Goal: Transaction & Acquisition: Purchase product/service

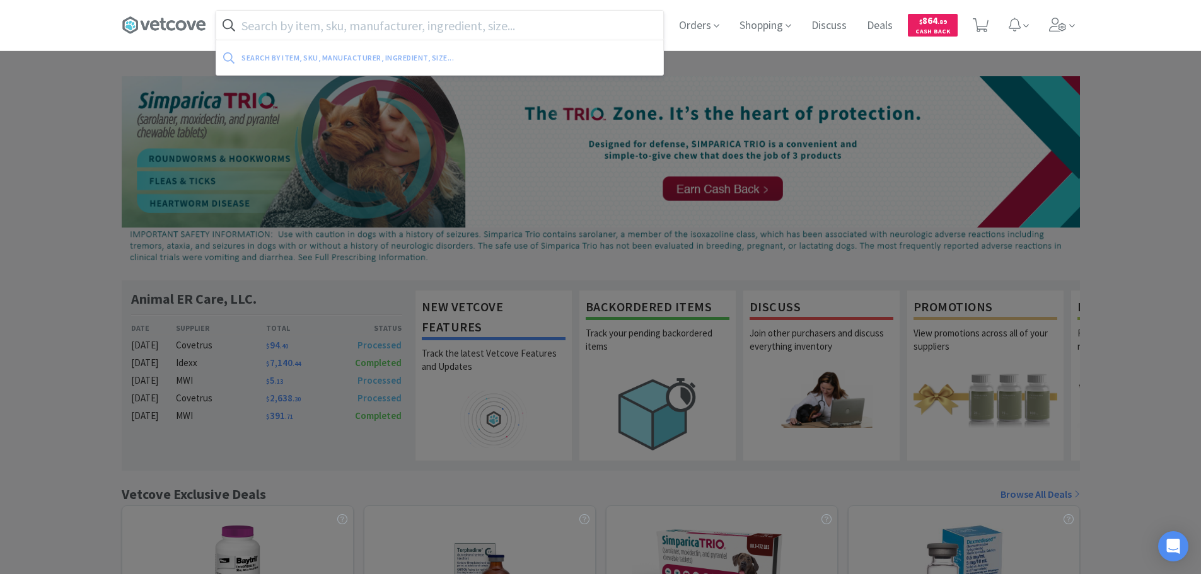
click at [407, 20] on input "text" at bounding box center [439, 25] width 447 height 29
paste input "082803"
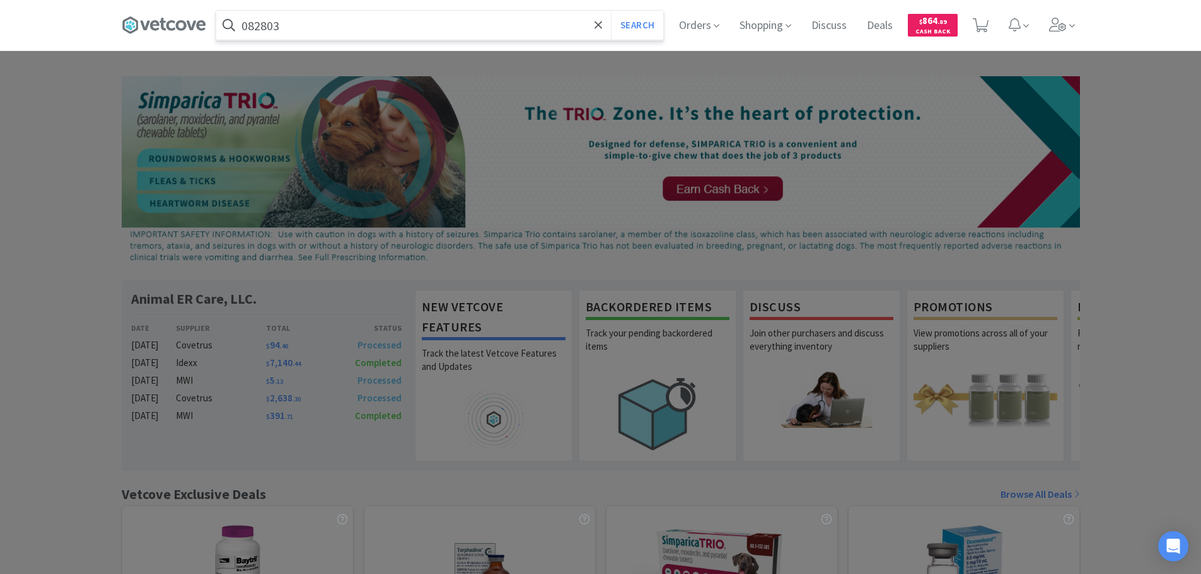
type input "082803"
click at [611, 11] on button "Search" at bounding box center [637, 25] width 52 height 29
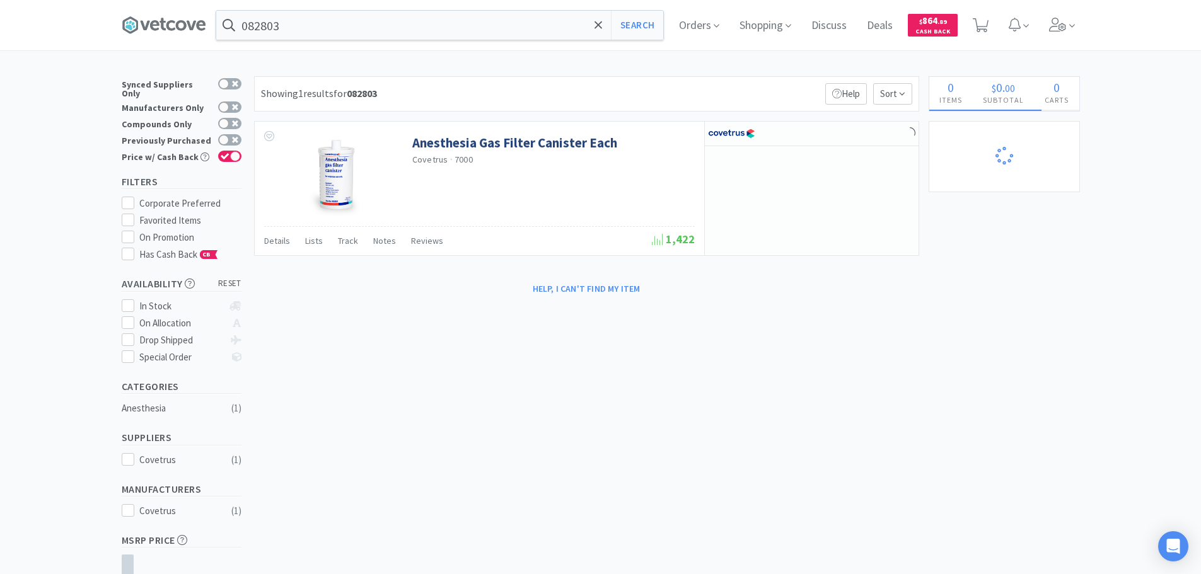
click at [768, 85] on div "Showing 1 results for 082803 Filters Help Sort" at bounding box center [586, 93] width 665 height 35
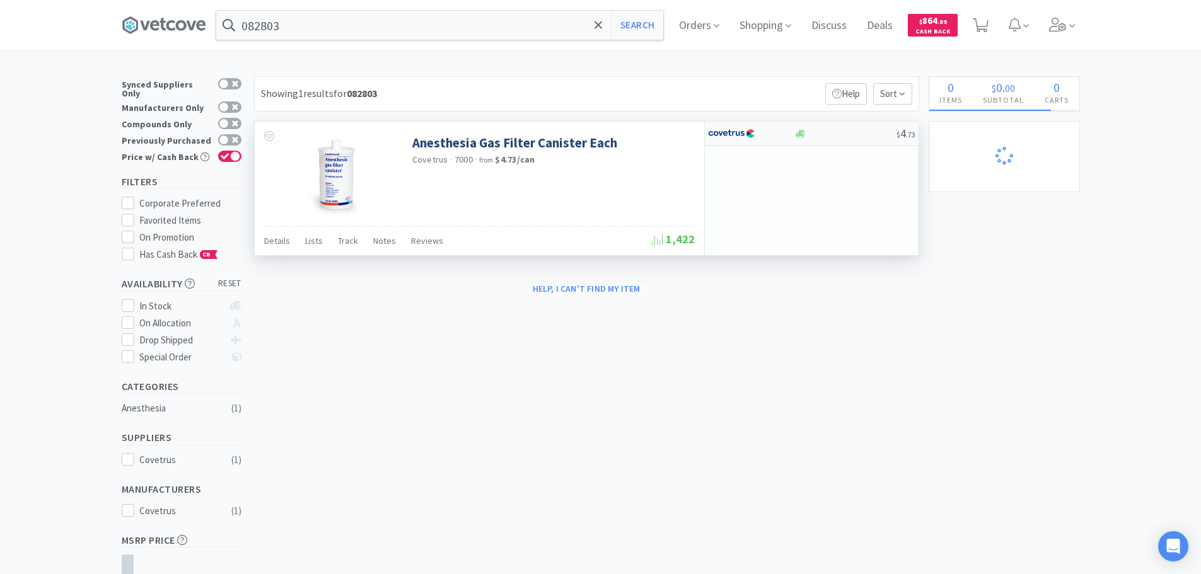
click at [845, 133] on div at bounding box center [845, 133] width 102 height 9
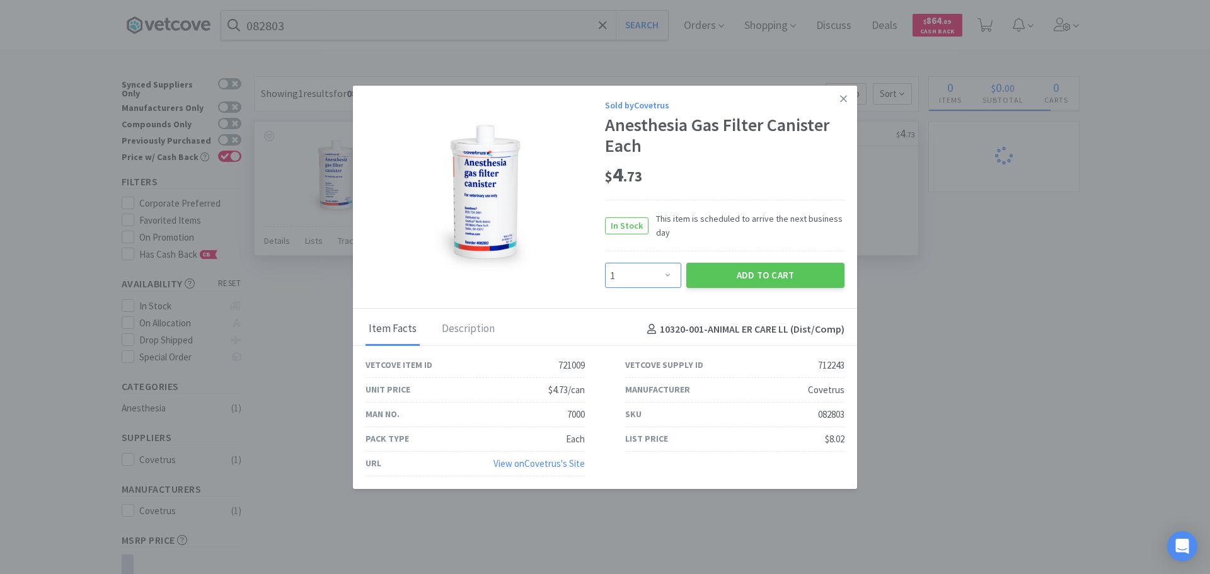
click at [621, 275] on select "Enter Quantity 1 2 3 4 5 6 7 8 9 10 11 12 13 14 15 16 17 18 19 20 Enter Quantity" at bounding box center [643, 275] width 76 height 25
select select "5"
click at [605, 263] on select "Enter Quantity 1 2 3 4 5 6 7 8 9 10 11 12 13 14 15 16 17 18 19 20 Enter Quantity" at bounding box center [643, 275] width 76 height 25
click at [647, 279] on select "Enter Quantity 1 2 3 4 5 6 7 8 9 10 11 12 13 14 15 16 17 18 19 20 Enter Quantity" at bounding box center [643, 275] width 76 height 25
click at [605, 263] on select "Enter Quantity 1 2 3 4 5 6 7 8 9 10 11 12 13 14 15 16 17 18 19 20 Enter Quantity" at bounding box center [643, 275] width 76 height 25
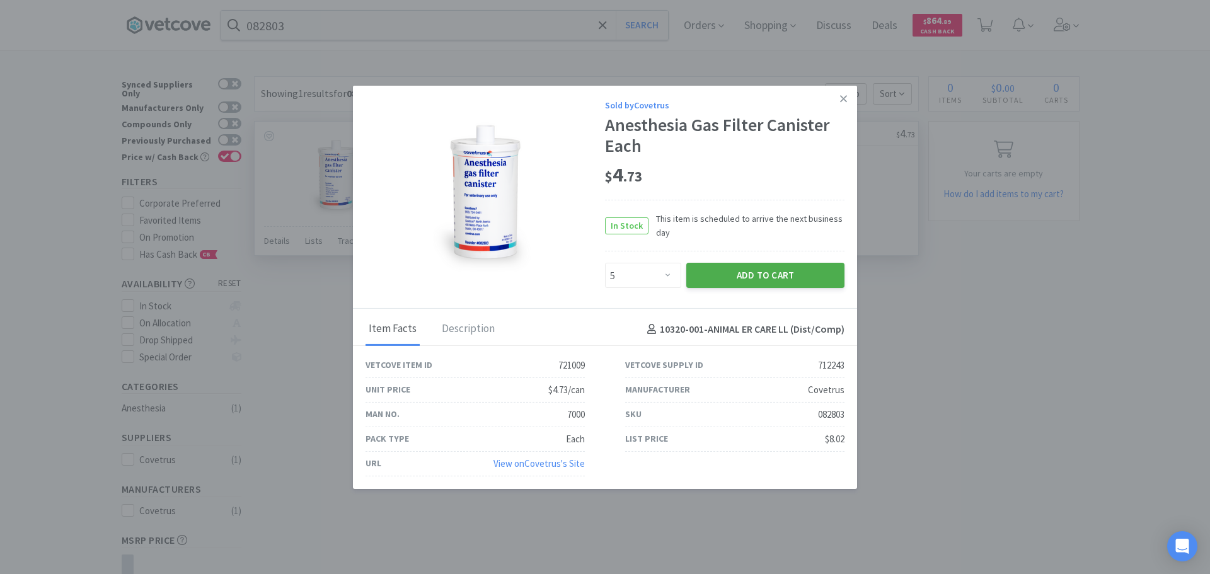
click at [722, 275] on button "Add to Cart" at bounding box center [765, 275] width 158 height 25
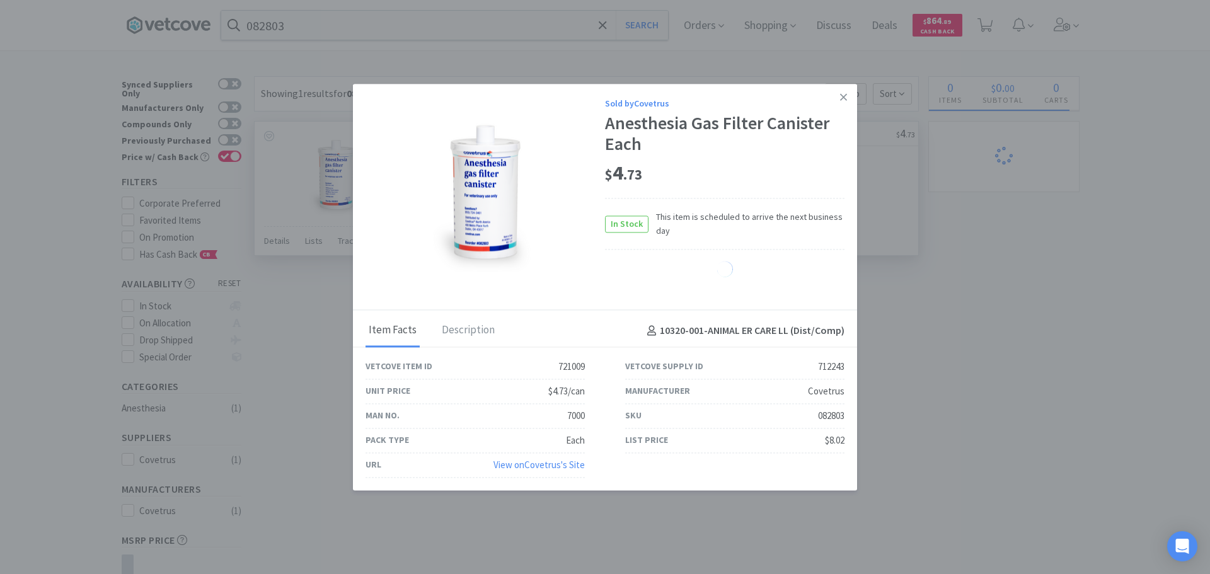
select select "5"
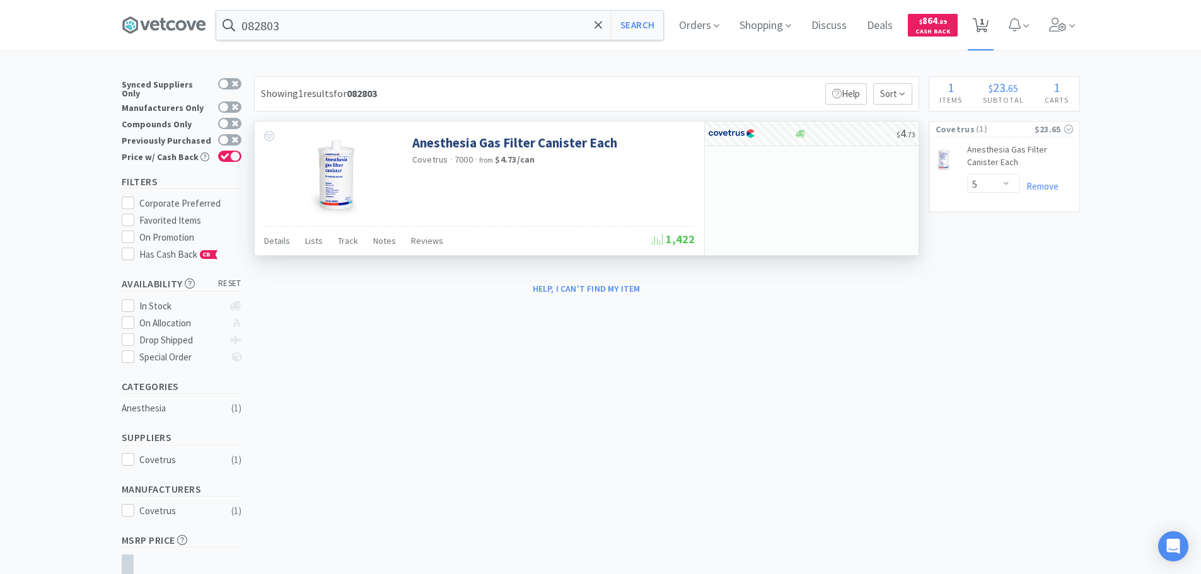
click at [984, 25] on span "1" at bounding box center [981, 21] width 4 height 50
select select "5"
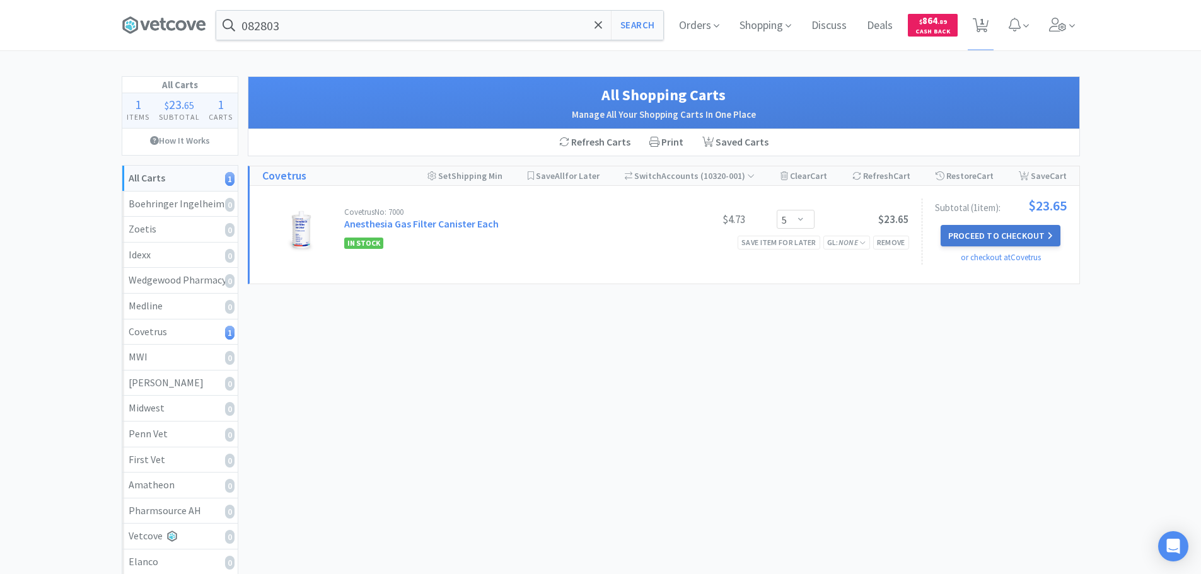
click at [999, 231] on button "Proceed to Checkout" at bounding box center [1000, 235] width 120 height 21
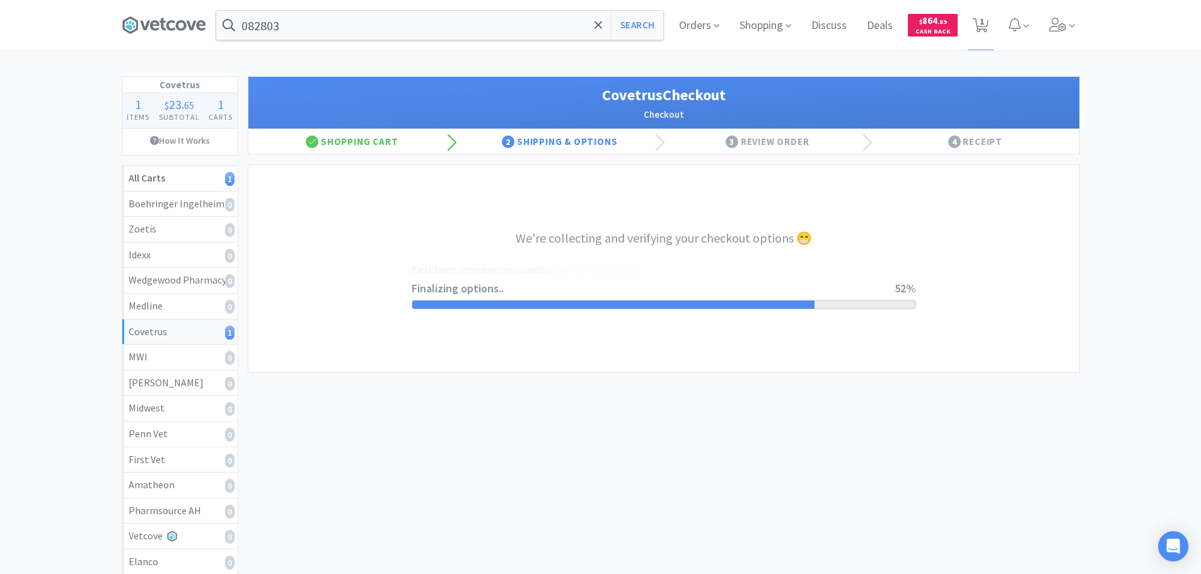
select select "ACCOUNT"
select select "cvt-standard-net"
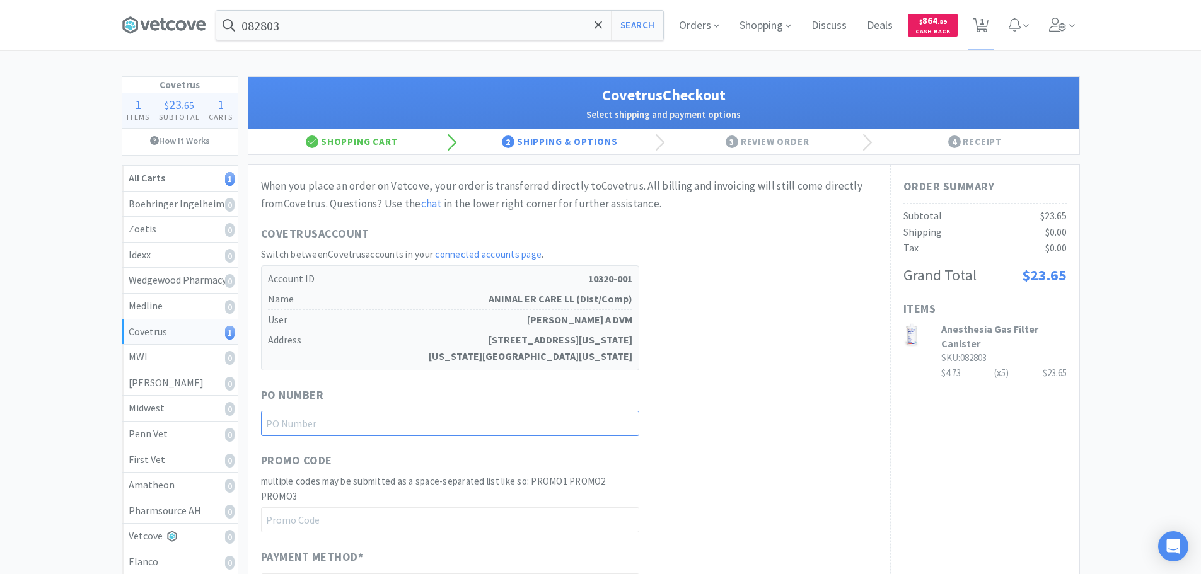
click at [488, 430] on input "text" at bounding box center [450, 423] width 378 height 25
paste input "1145221"
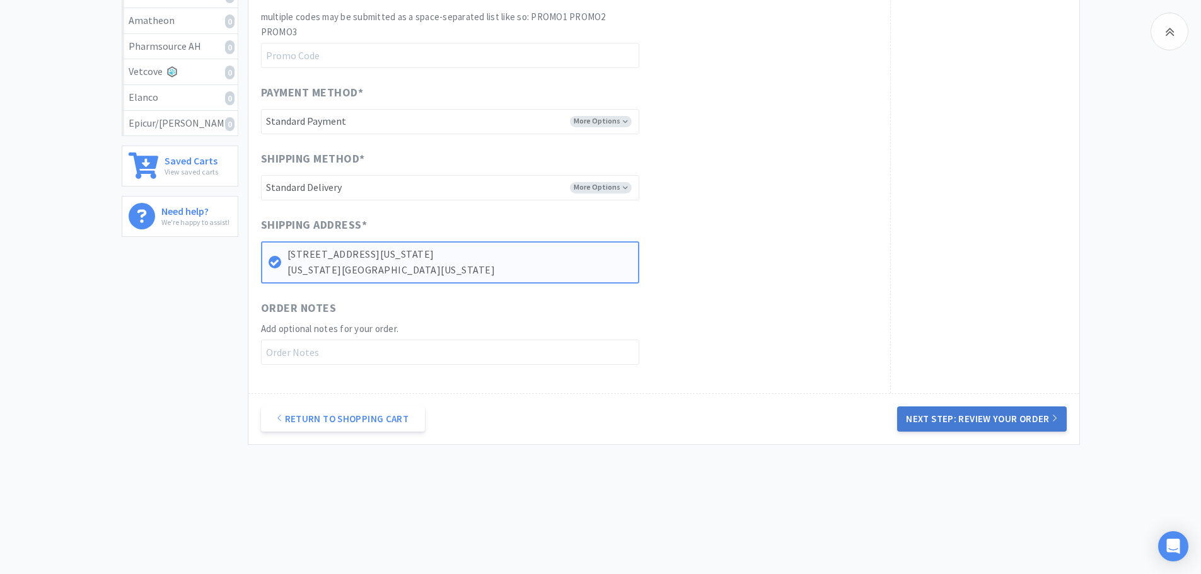
type input "1145221"
click at [1006, 421] on button "Next Step: Review Your Order" at bounding box center [981, 419] width 169 height 25
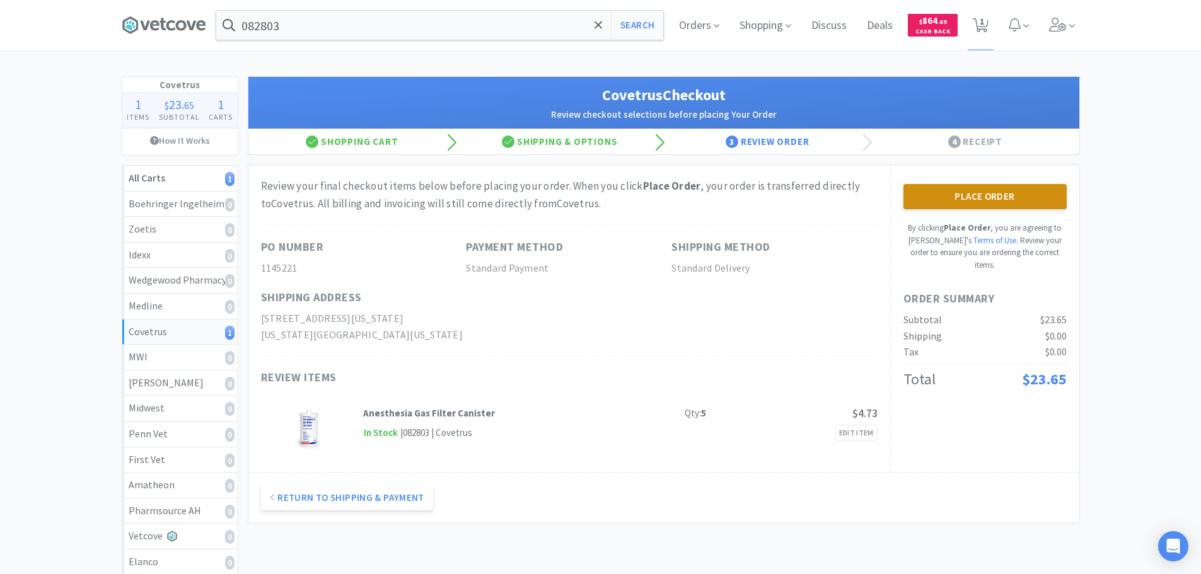
click at [954, 204] on button "Place Order" at bounding box center [984, 196] width 163 height 25
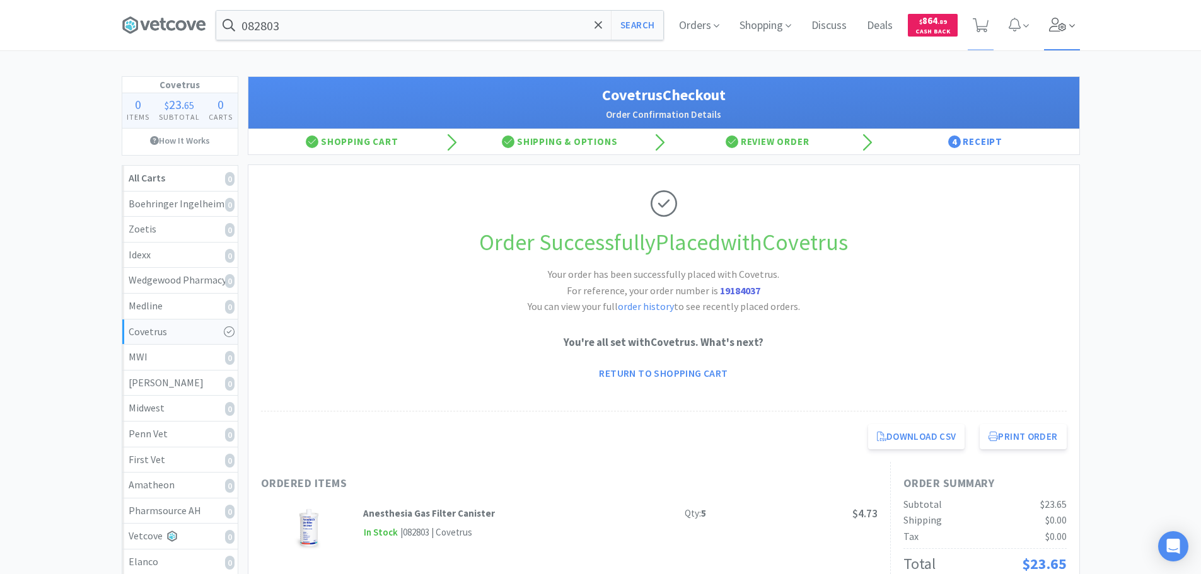
click at [1056, 28] on icon at bounding box center [1058, 25] width 18 height 14
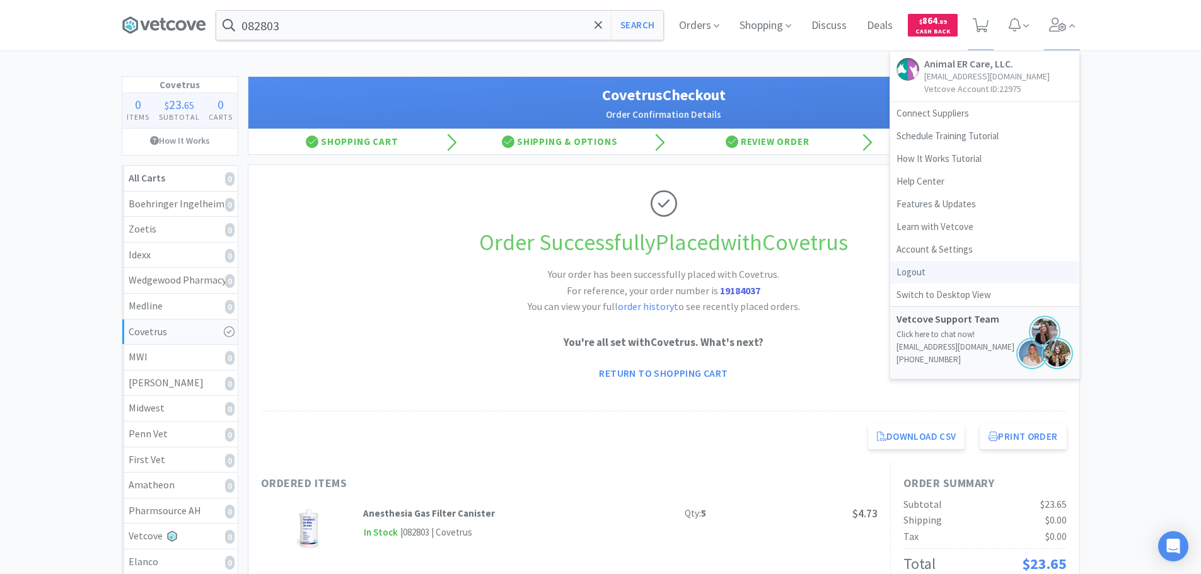
click at [954, 270] on link "Logout" at bounding box center [984, 272] width 189 height 23
